Goal: Information Seeking & Learning: Learn about a topic

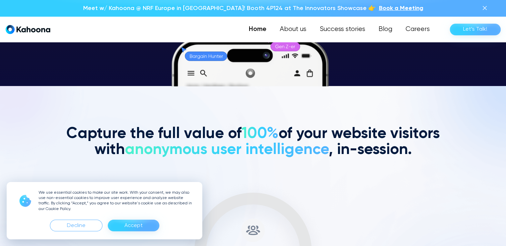
click at [139, 224] on div "Accept" at bounding box center [133, 225] width 18 height 11
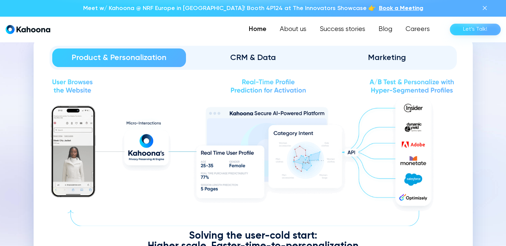
scroll to position [753, 0]
click at [233, 54] on div "CRM & Data" at bounding box center [252, 57] width 115 height 11
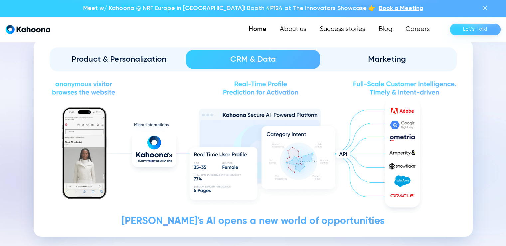
scroll to position [751, 0]
click at [364, 54] on div "Marketing" at bounding box center [386, 59] width 115 height 11
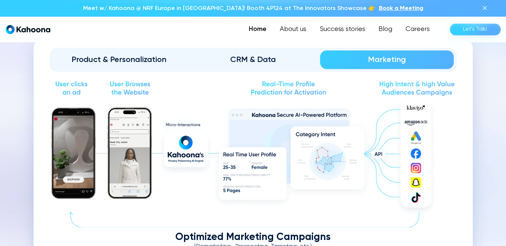
click at [280, 54] on div "CRM & Data" at bounding box center [252, 59] width 115 height 11
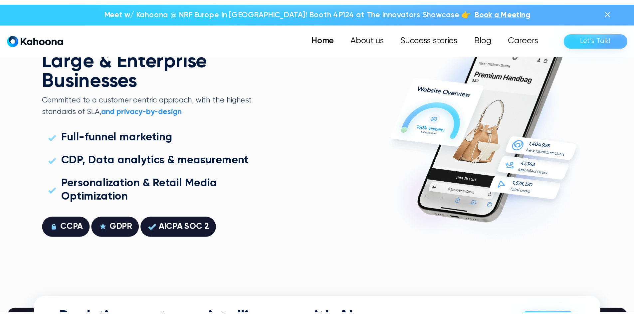
scroll to position [1767, 0]
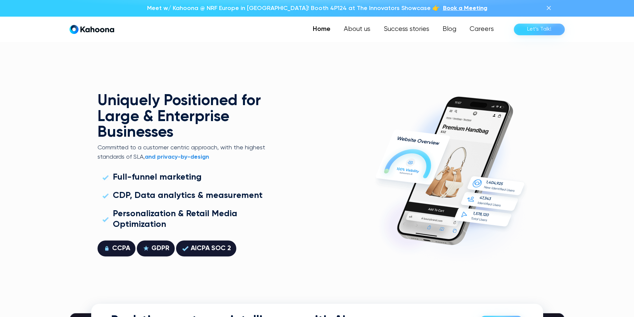
click at [169, 94] on h2 "Uniquely Positioned for Large & Enterprise Businesses" at bounding box center [181, 117] width 169 height 48
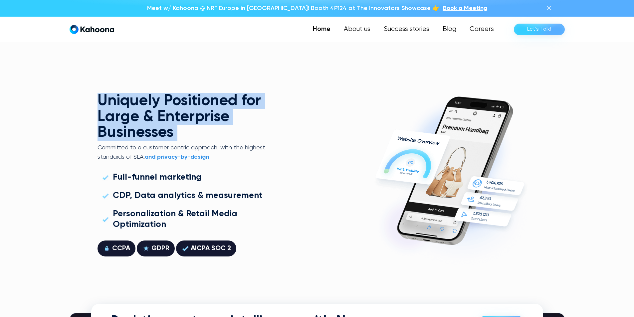
click at [169, 94] on h2 "Uniquely Positioned for Large & Enterprise Businesses" at bounding box center [181, 117] width 169 height 48
click at [185, 99] on h2 "Uniquely Positioned for Large & Enterprise Businesses" at bounding box center [181, 117] width 169 height 48
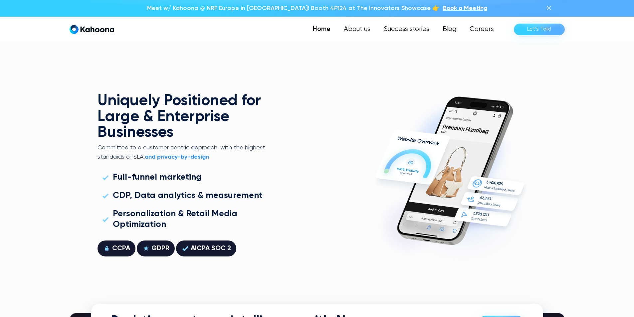
click at [174, 112] on h2 "Uniquely Positioned for Large & Enterprise Businesses" at bounding box center [181, 117] width 169 height 48
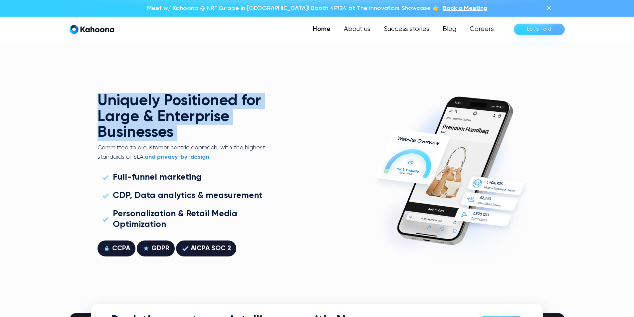
click at [174, 112] on h2 "Uniquely Positioned for Large & Enterprise Businesses" at bounding box center [181, 117] width 169 height 48
click at [207, 108] on h2 "Uniquely Positioned for Large & Enterprise Businesses" at bounding box center [181, 117] width 169 height 48
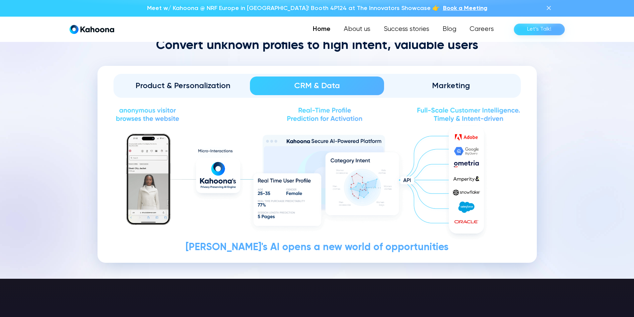
scroll to position [796, 0]
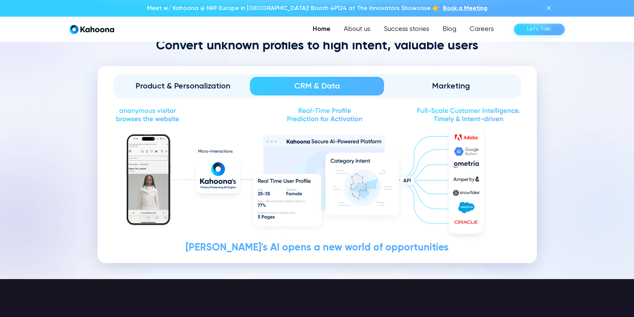
click at [341, 117] on img at bounding box center [316, 114] width 407 height 17
click at [356, 116] on img at bounding box center [316, 114] width 407 height 17
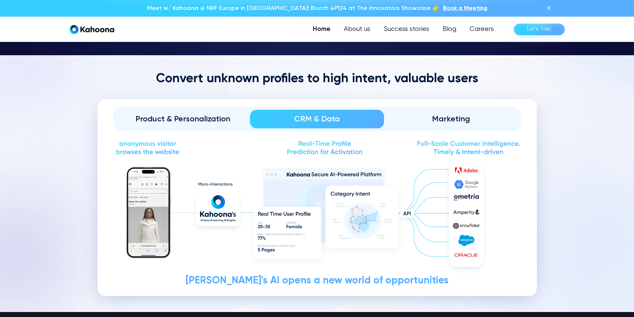
scroll to position [763, 0]
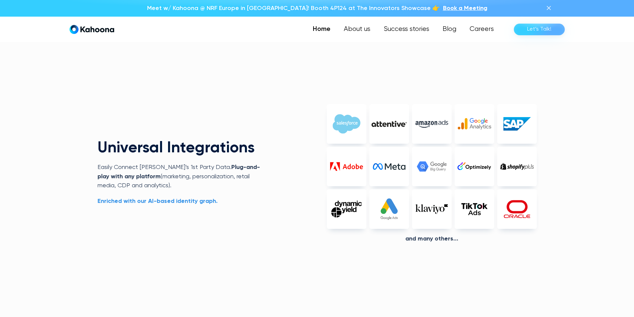
click at [177, 150] on h2 "Universal Integrations" at bounding box center [181, 148] width 169 height 16
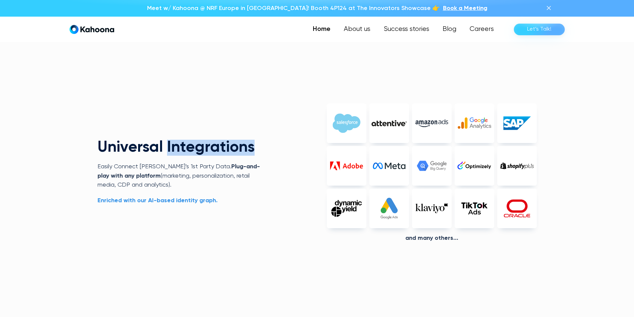
click at [177, 150] on h2 "Universal Integrations" at bounding box center [181, 148] width 169 height 16
click at [177, 150] on h2 "Universal Integrations" at bounding box center [181, 147] width 169 height 16
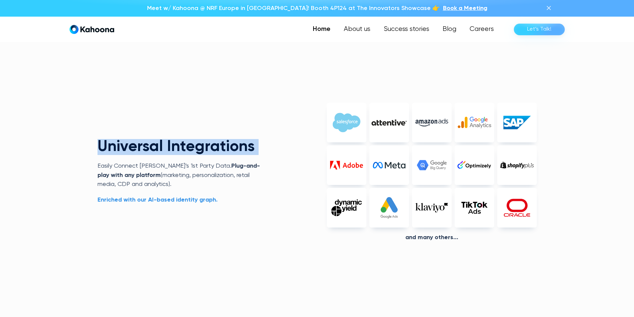
click at [199, 146] on h2 "Universal Integrations" at bounding box center [181, 147] width 169 height 16
click at [220, 145] on h2 "Universal Integrations" at bounding box center [181, 147] width 169 height 16
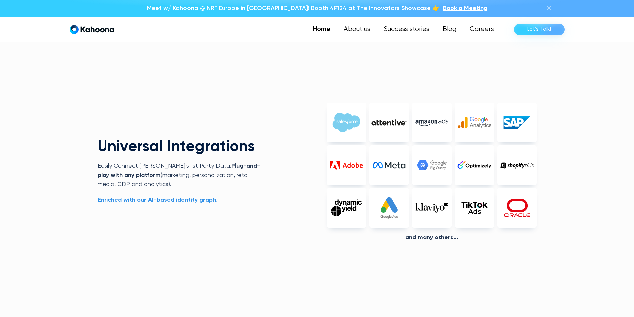
click at [216, 163] on strong "Plug-and-play with any platform" at bounding box center [178, 170] width 162 height 15
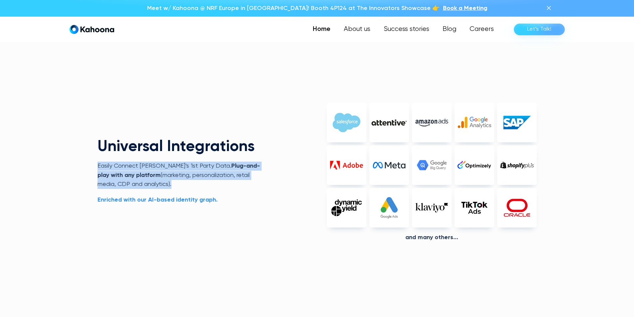
click at [216, 163] on strong "Plug-and-play with any platform" at bounding box center [178, 170] width 162 height 15
click at [252, 163] on strong "Plug-and-play with any platform" at bounding box center [178, 170] width 162 height 15
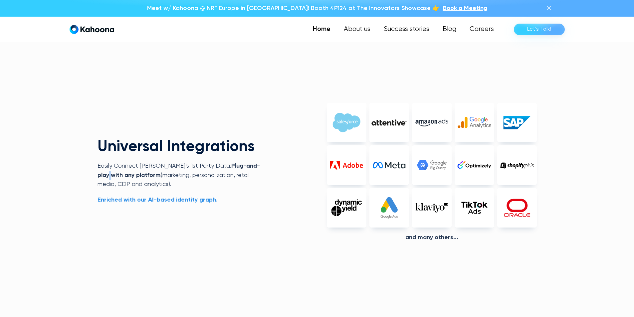
click at [252, 163] on strong "Plug-and-play with any platform" at bounding box center [178, 170] width 162 height 15
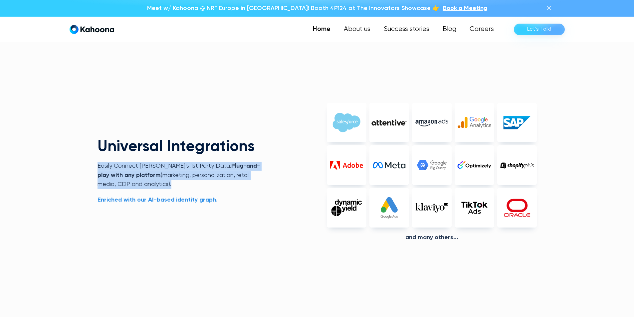
click at [252, 163] on strong "Plug-and-play with any platform" at bounding box center [178, 170] width 162 height 15
click at [270, 162] on div "Universal Integrations Easily Connect [PERSON_NAME]’s 1st Party Data.  Plug-and…" at bounding box center [316, 180] width 439 height 209
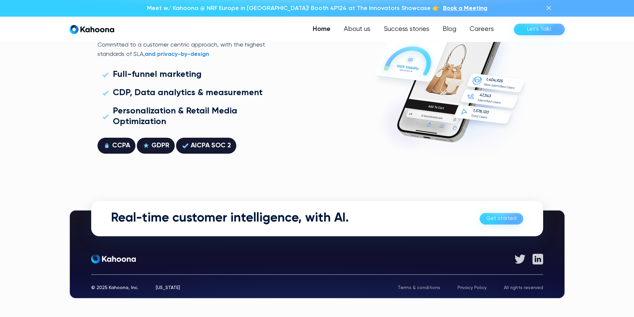
scroll to position [1870, 0]
